Goal: Transaction & Acquisition: Purchase product/service

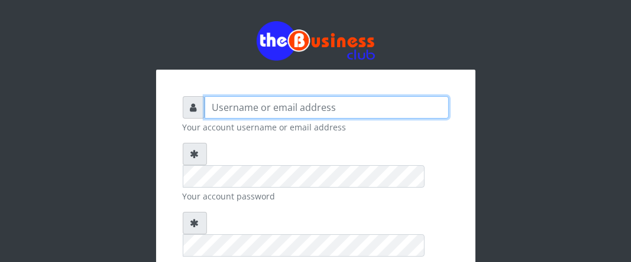
type input "Boboyen"
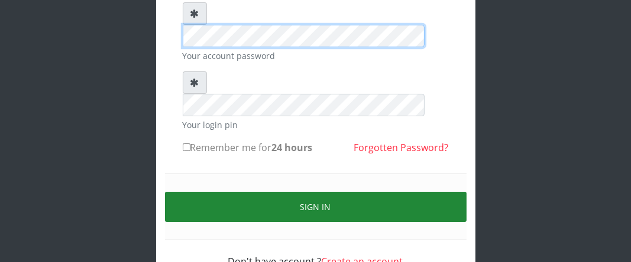
scroll to position [144, 0]
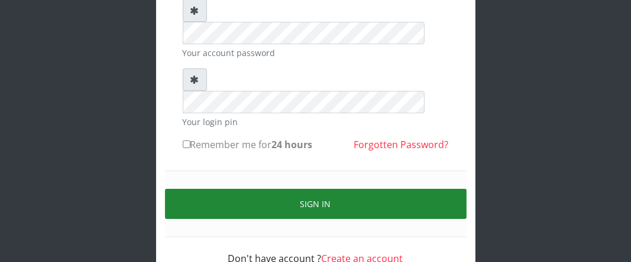
click at [287, 189] on button "Sign in" at bounding box center [315, 204] width 301 height 30
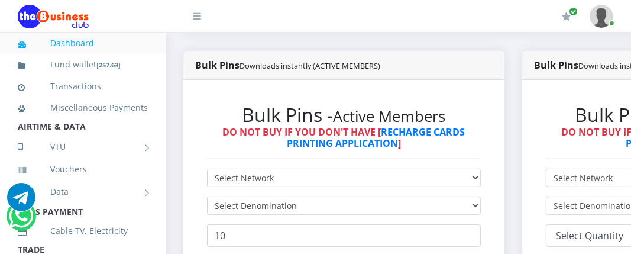
scroll to position [296, 0]
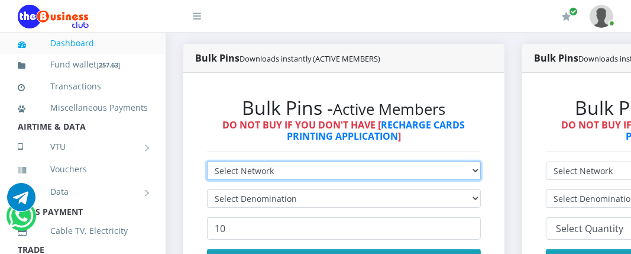
click at [357, 167] on select "Select Network MTN Globacom 9Mobile Airtel" at bounding box center [344, 170] width 274 height 18
select select "MTN"
click at [207, 163] on select "Select Network MTN Globacom 9Mobile Airtel" at bounding box center [344, 170] width 274 height 18
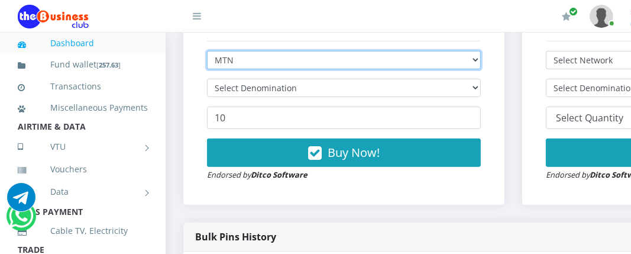
scroll to position [414, 0]
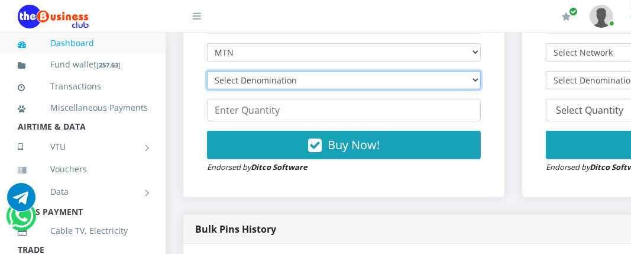
click at [277, 86] on select "Select Denomination MTN NGN100 - ₦96.99 MTN NGN200 - ₦193.98 MTN NGN400 - ₦387.…" at bounding box center [344, 80] width 274 height 18
click at [277, 87] on select "Select Denomination MTN NGN100 - ₦96.99 MTN NGN200 - ₦193.98 MTN NGN400 - ₦387.…" at bounding box center [344, 80] width 274 height 18
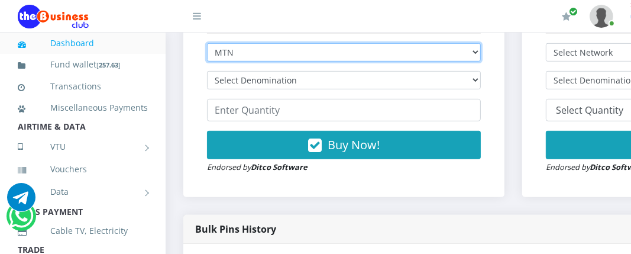
click at [250, 57] on select "Select Network MTN Globacom 9Mobile Airtel" at bounding box center [344, 52] width 274 height 18
select select "Glo"
click at [207, 45] on select "Select Network MTN Globacom 9Mobile Airtel" at bounding box center [344, 52] width 274 height 18
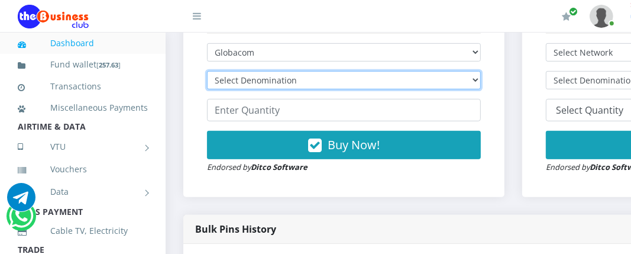
click at [256, 82] on select "Select Denomination Glo NGN100 - ₦96.55 Glo NGN200 - ₦193.10 Glo NGN500 - ₦482.…" at bounding box center [344, 80] width 274 height 18
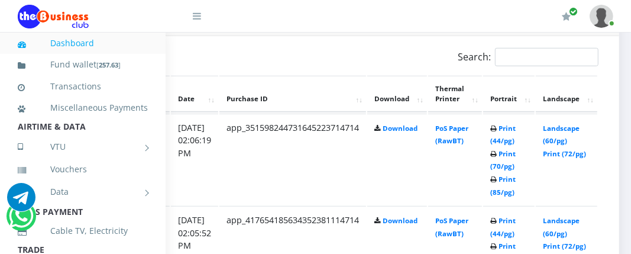
scroll to position [650, 224]
